Goal: Information Seeking & Learning: Learn about a topic

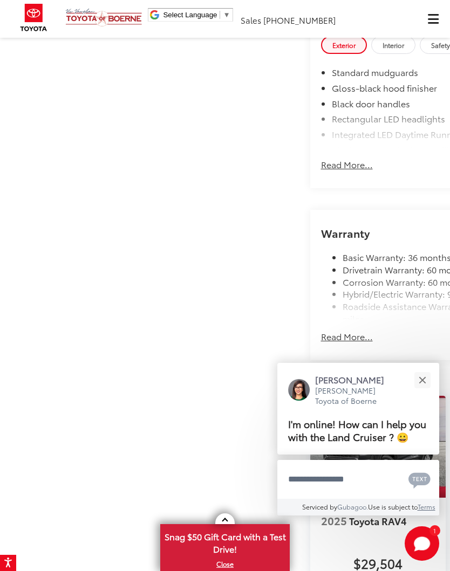
scroll to position [1115, 0]
click at [427, 369] on button "Close" at bounding box center [422, 380] width 23 height 23
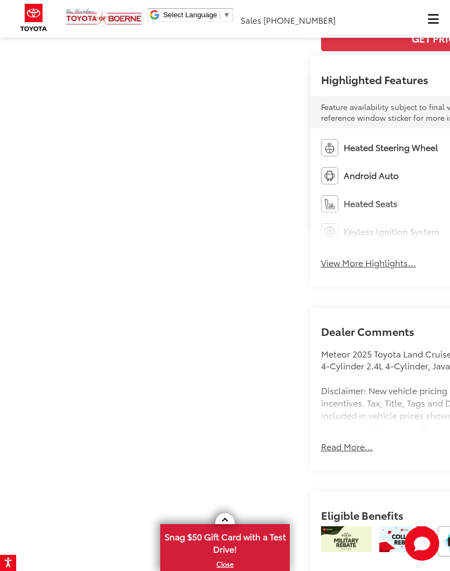
scroll to position [323, 0]
click at [366, 28] on img "Expand Photo 1" at bounding box center [394, 12] width 56 height 32
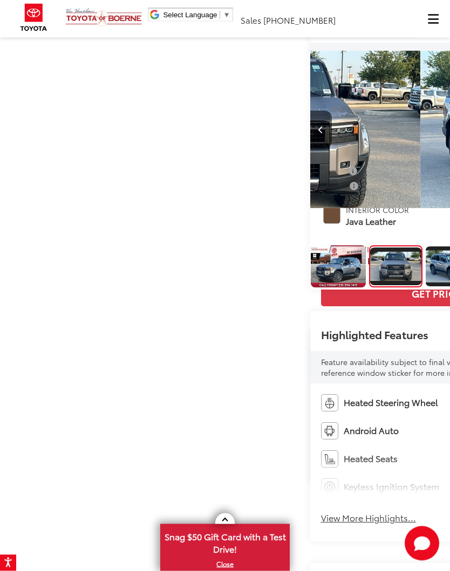
scroll to position [0, 0]
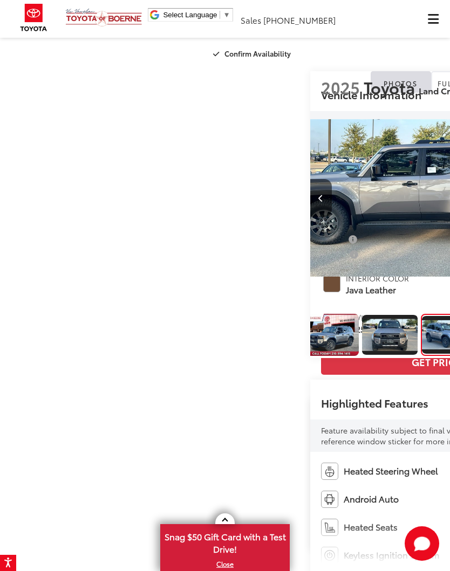
scroll to position [0, 900]
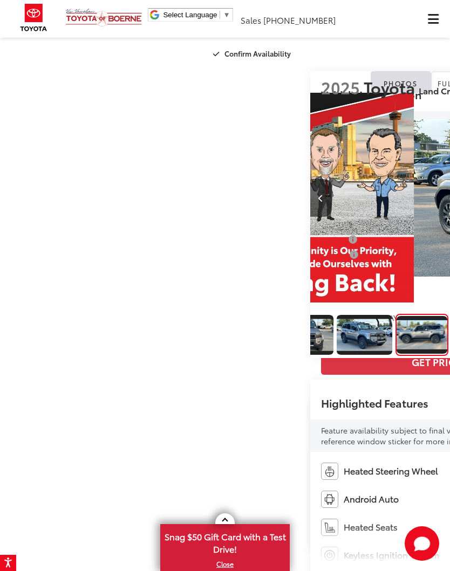
scroll to position [0, 1350]
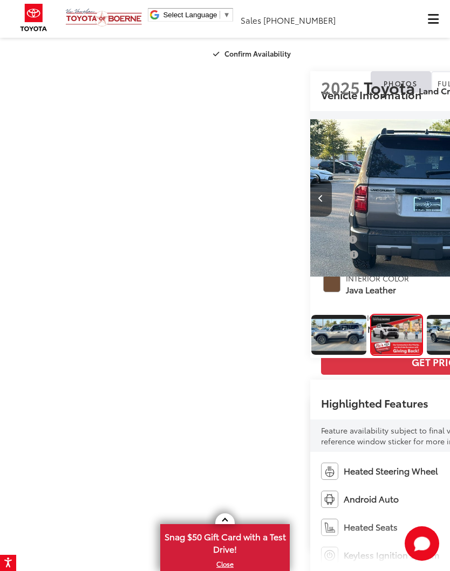
scroll to position [0, 1800]
